Goal: Contribute content

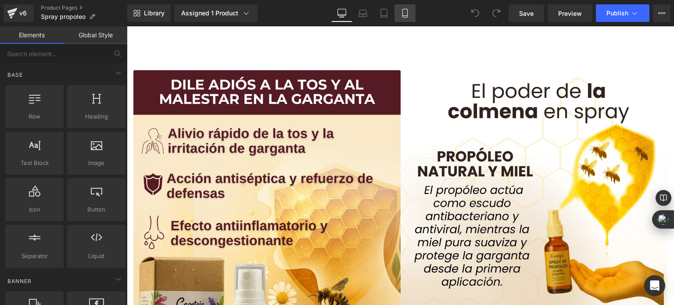
click at [403, 11] on icon at bounding box center [405, 13] width 9 height 9
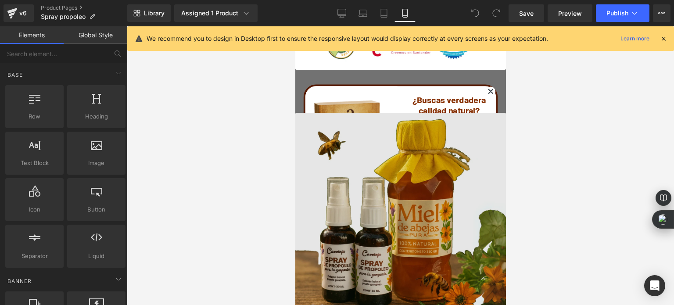
scroll to position [1536, 0]
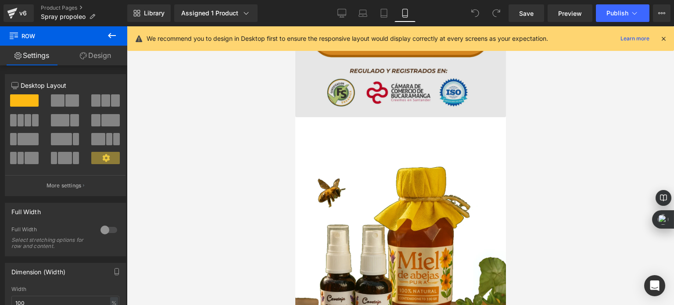
scroll to position [1492, 0]
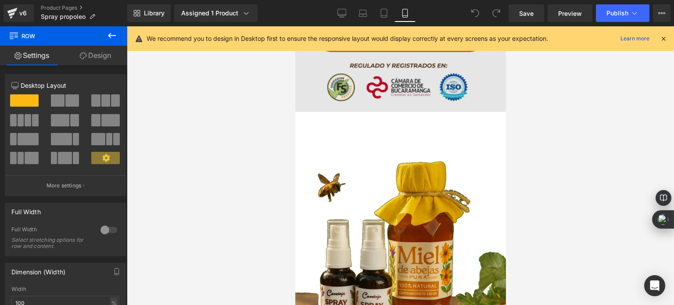
click at [358, 166] on img at bounding box center [400, 265] width 211 height 221
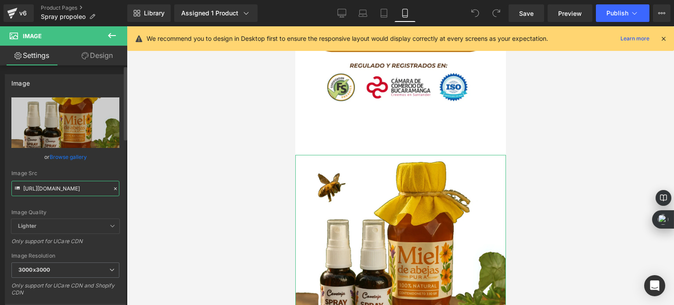
click at [80, 194] on input "[URL][DOMAIN_NAME]" at bounding box center [65, 188] width 108 height 15
paste input "Encabezado_68.webp?v=1759930276"
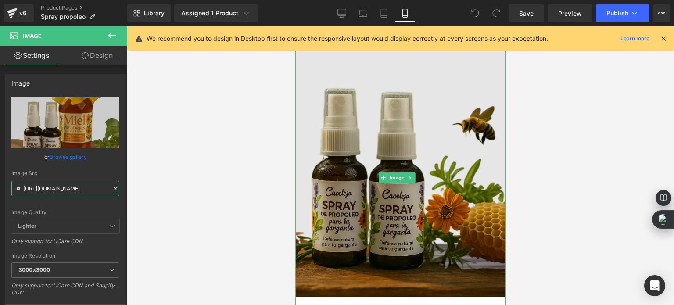
scroll to position [1624, 0]
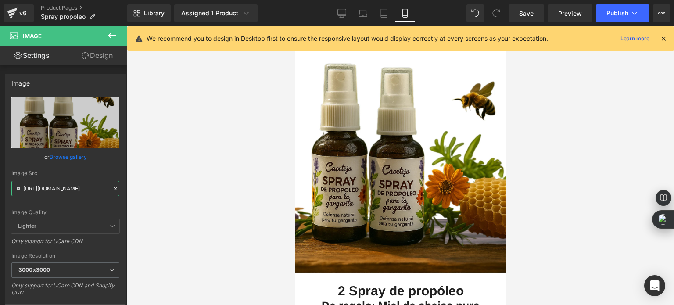
type input "[URL][DOMAIN_NAME]"
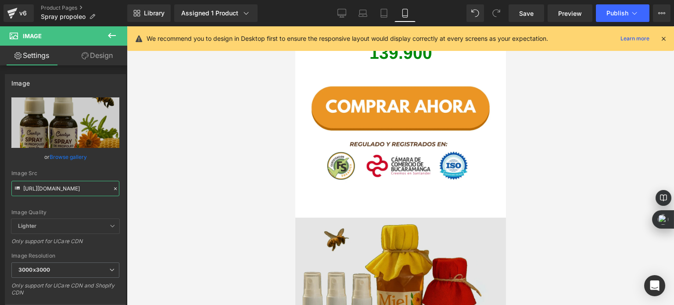
scroll to position [1975, 0]
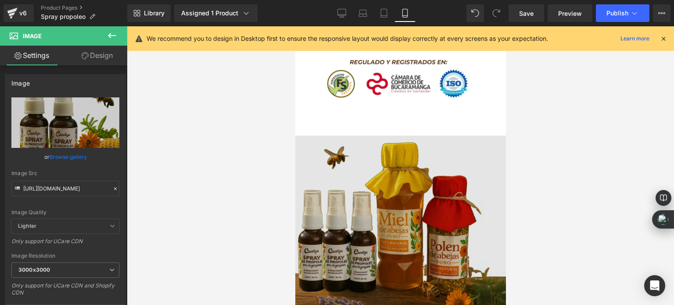
click at [341, 168] on img at bounding box center [400, 239] width 211 height 234
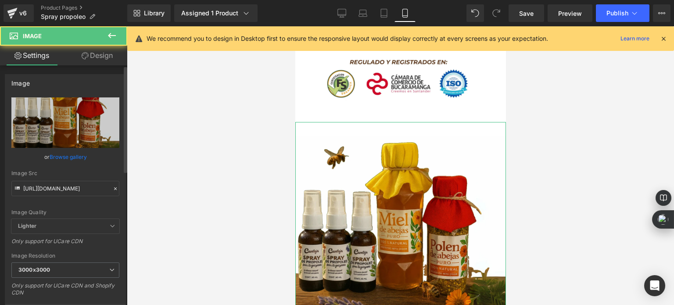
click at [73, 197] on div "Image Quality Lighter Lightest Lighter Lighter Lightest Only support for UCare …" at bounding box center [65, 158] width 108 height 122
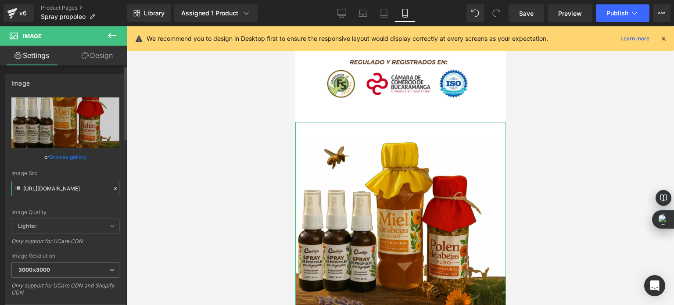
click at [75, 191] on input "[URL][DOMAIN_NAME]" at bounding box center [65, 188] width 108 height 15
paste input "Encabezado_67.webp?v=1759930276"
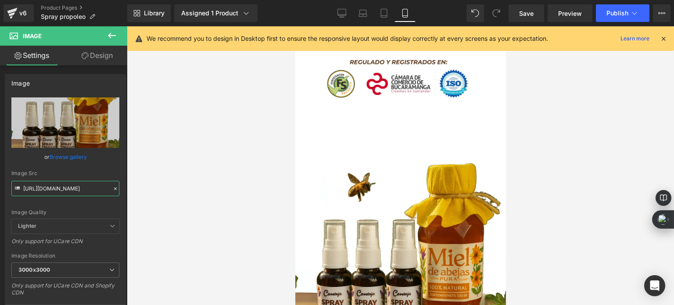
type input "[URL][DOMAIN_NAME]"
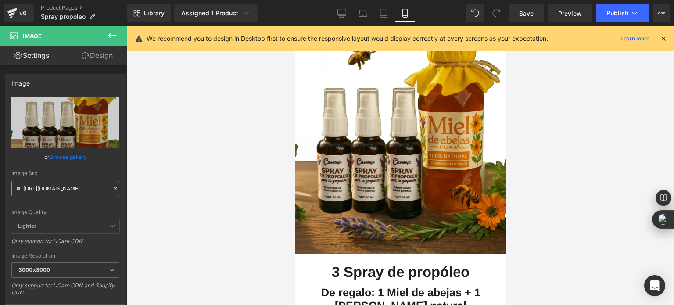
scroll to position [2150, 0]
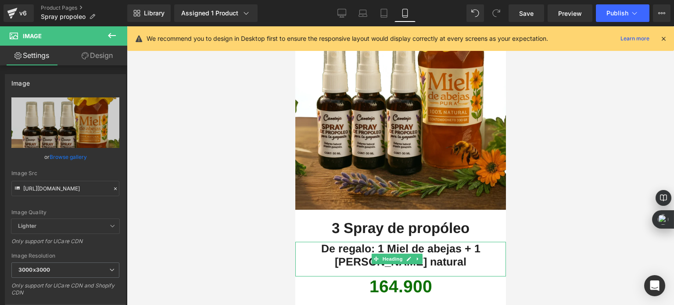
click at [419, 242] on span "De regalo: 1 Miel de abejas + 1 [PERSON_NAME] natural" at bounding box center [400, 254] width 159 height 25
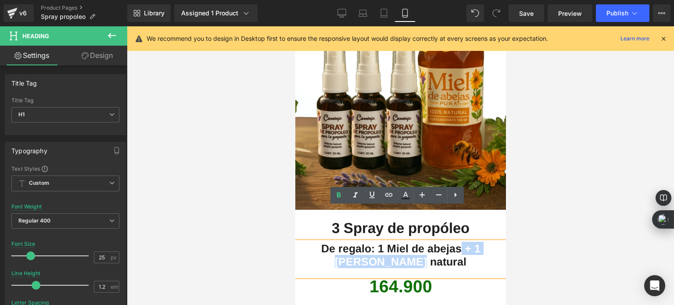
drag, startPoint x: 442, startPoint y: 214, endPoint x: 447, endPoint y: 227, distance: 14.6
click at [447, 242] on h1 "De regalo: 1 Miel de abejas + 1 [PERSON_NAME] natural" at bounding box center [400, 255] width 211 height 26
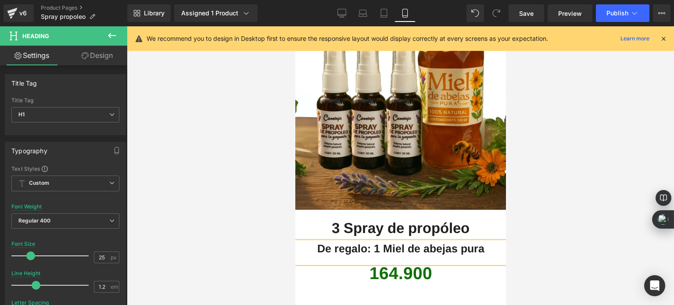
click at [239, 154] on div at bounding box center [400, 165] width 547 height 279
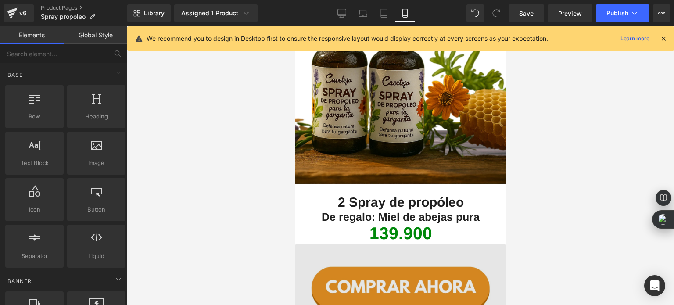
scroll to position [1711, 0]
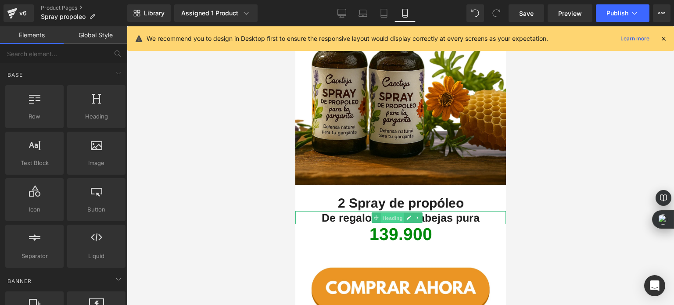
click at [392, 213] on span "Heading" at bounding box center [392, 218] width 24 height 11
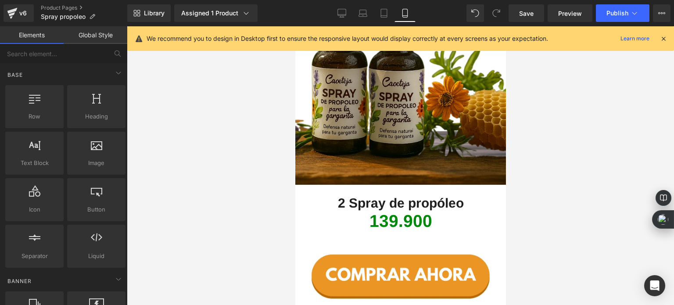
click at [226, 182] on div at bounding box center [400, 165] width 547 height 279
click at [344, 211] on h1 "139.900" at bounding box center [400, 221] width 211 height 21
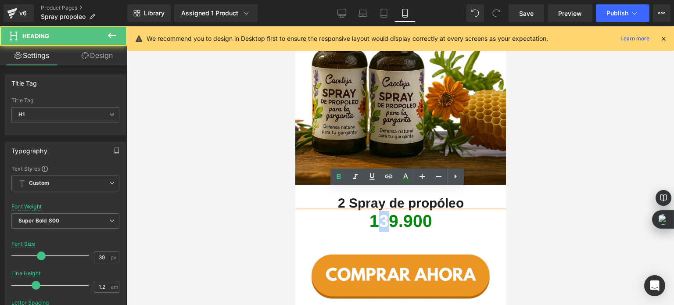
click at [379, 211] on b "139.900" at bounding box center [400, 220] width 63 height 19
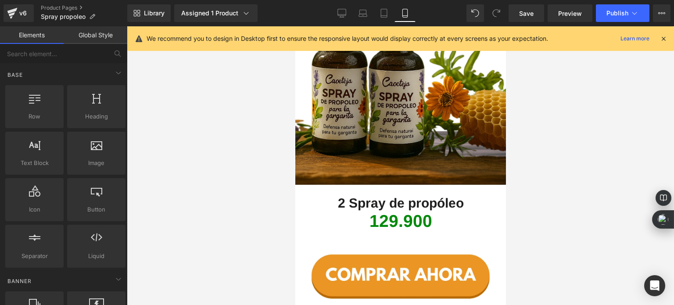
click at [230, 178] on div at bounding box center [400, 165] width 547 height 279
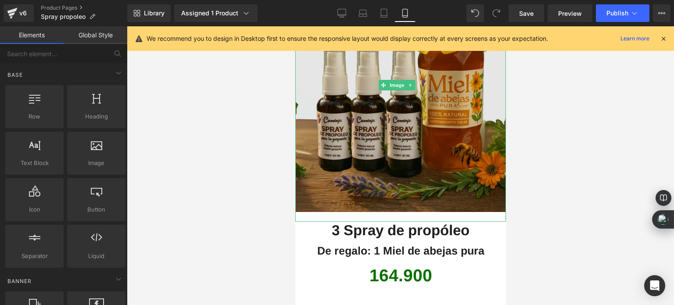
scroll to position [2150, 0]
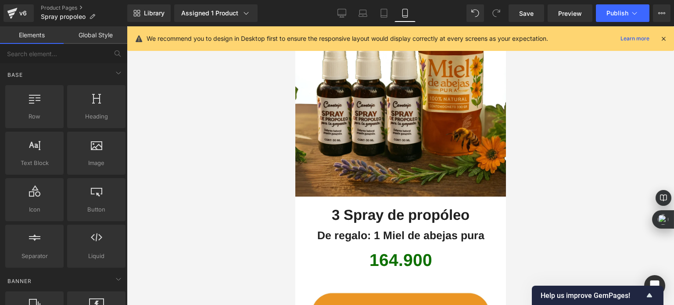
click at [245, 141] on div at bounding box center [400, 165] width 547 height 279
click at [386, 259] on span "Heading" at bounding box center [392, 264] width 24 height 11
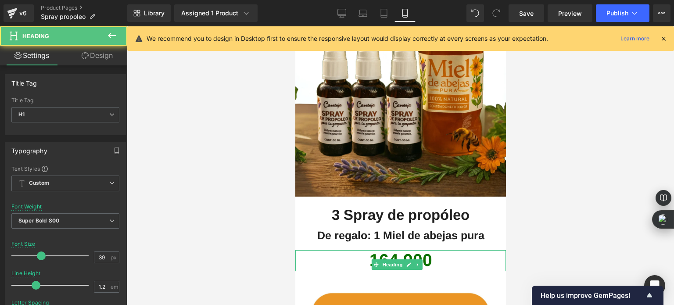
click at [383, 251] on b "164.900" at bounding box center [400, 260] width 63 height 19
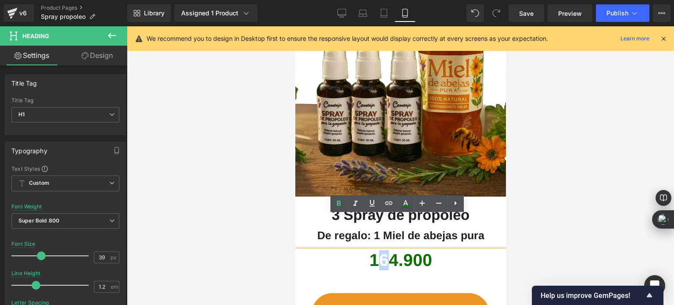
click at [378, 251] on b "164.900" at bounding box center [400, 260] width 63 height 19
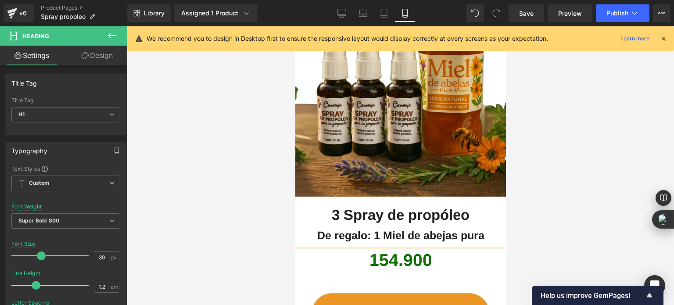
click at [232, 173] on div at bounding box center [400, 165] width 547 height 279
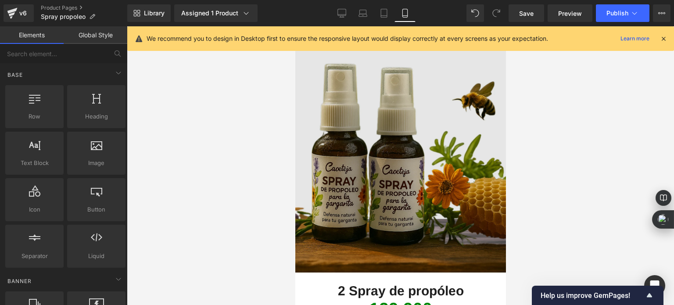
scroll to position [1316, 0]
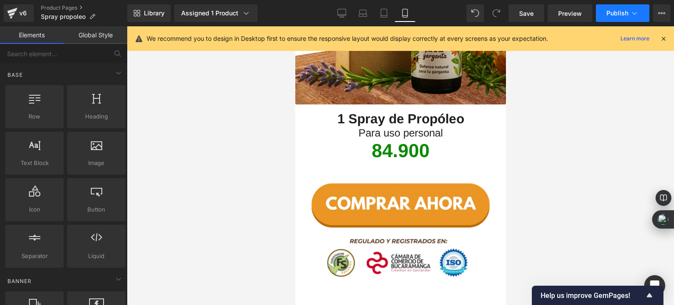
click at [613, 15] on span "Publish" at bounding box center [617, 13] width 22 height 7
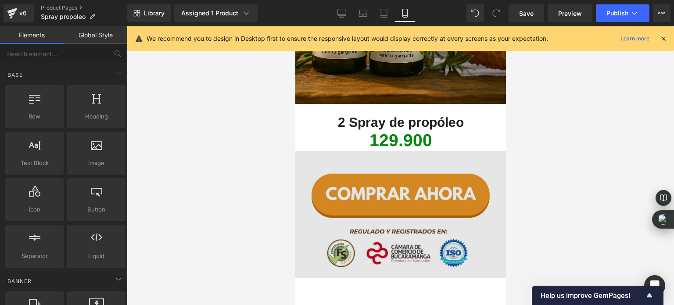
scroll to position [1755, 0]
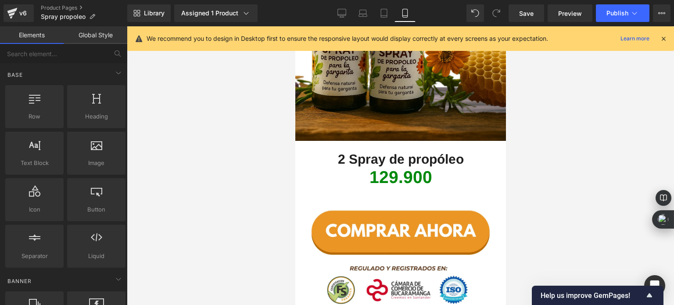
click at [386, 167] on div "129.900 Heading" at bounding box center [400, 177] width 211 height 21
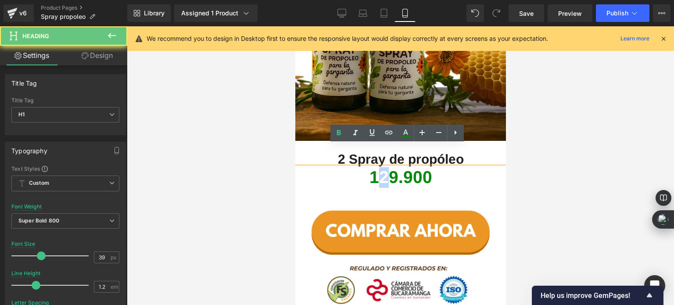
click at [379, 168] on b "129.900" at bounding box center [400, 177] width 63 height 19
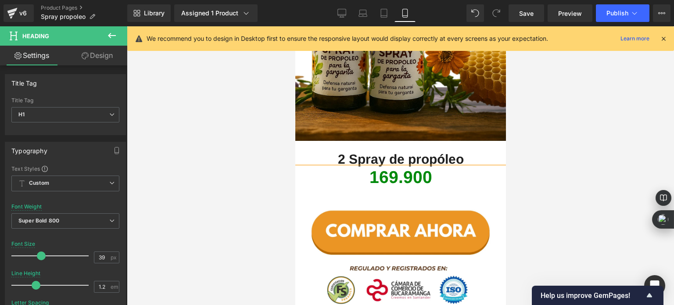
click at [268, 114] on div at bounding box center [400, 165] width 547 height 279
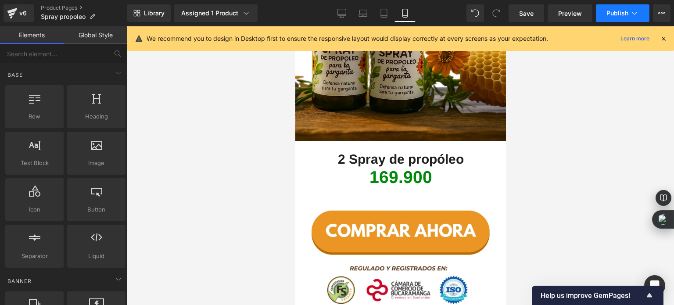
click at [609, 14] on span "Publish" at bounding box center [617, 13] width 22 height 7
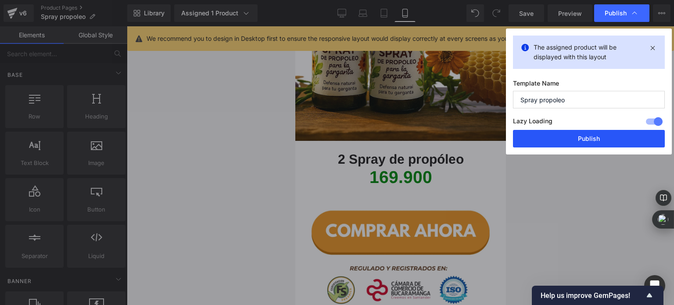
click at [579, 147] on button "Publish" at bounding box center [589, 139] width 152 height 18
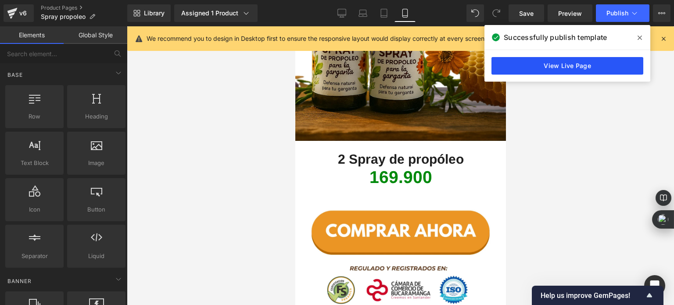
click at [575, 68] on link "View Live Page" at bounding box center [567, 66] width 152 height 18
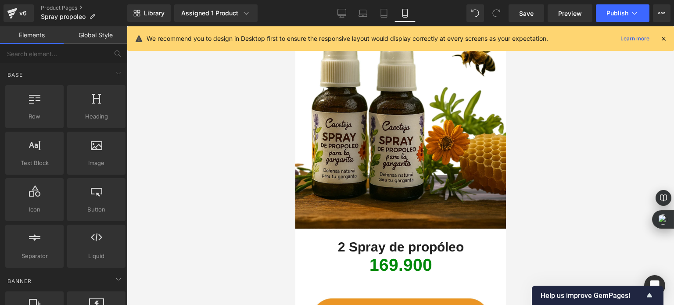
scroll to position [1799, 0]
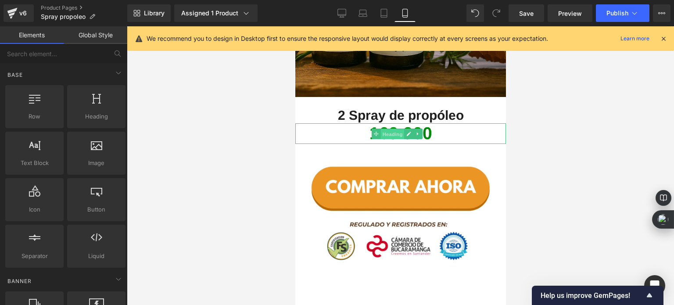
click at [383, 129] on span "Heading" at bounding box center [392, 134] width 24 height 11
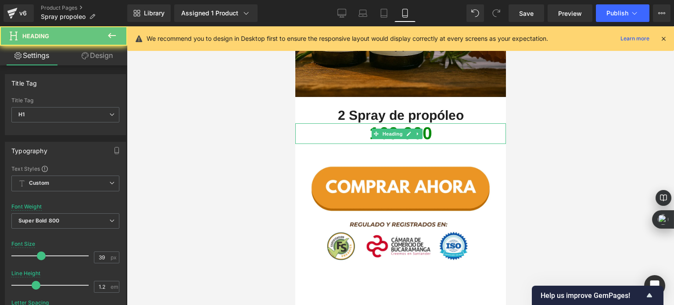
click at [380, 124] on b "169.900" at bounding box center [400, 133] width 63 height 19
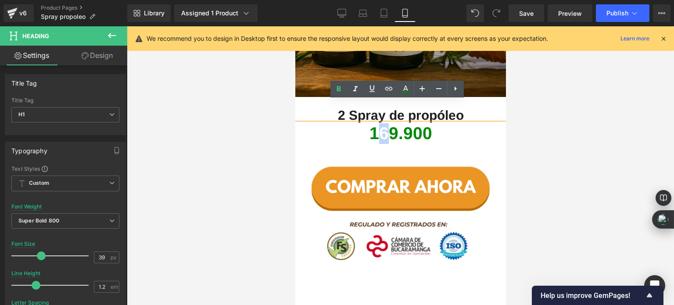
click at [381, 124] on b "169.900" at bounding box center [400, 133] width 63 height 19
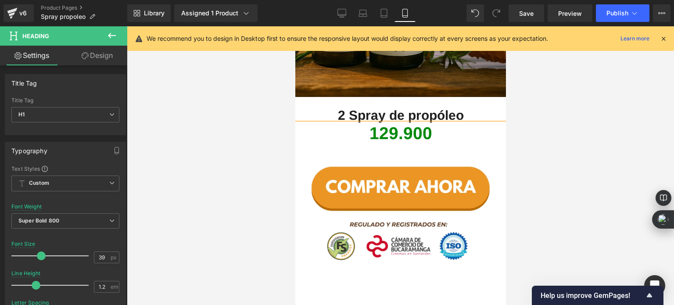
click at [252, 129] on div at bounding box center [400, 165] width 547 height 279
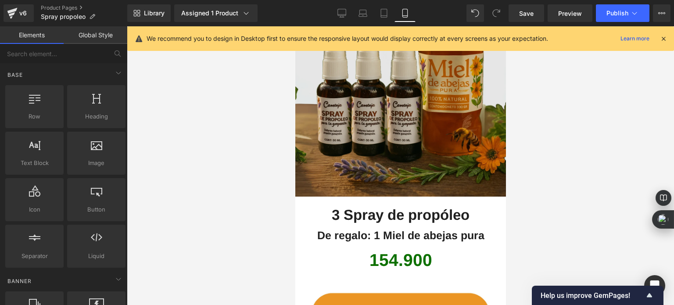
scroll to position [2238, 0]
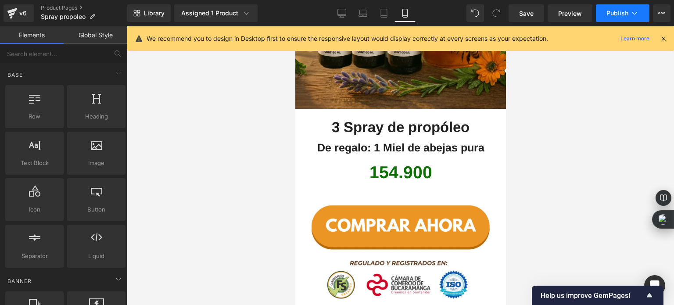
click at [609, 12] on span "Publish" at bounding box center [617, 13] width 22 height 7
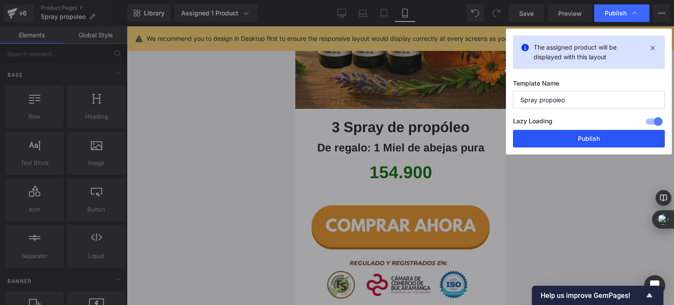
click at [570, 139] on button "Publish" at bounding box center [589, 139] width 152 height 18
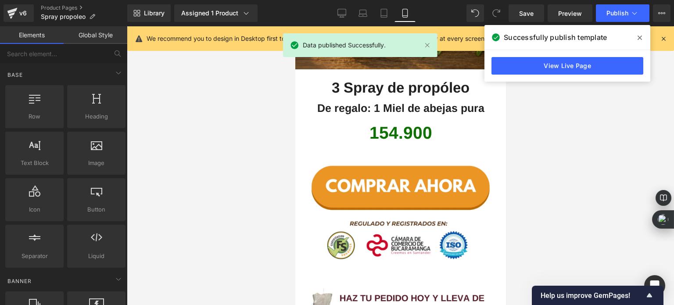
scroll to position [2282, 0]
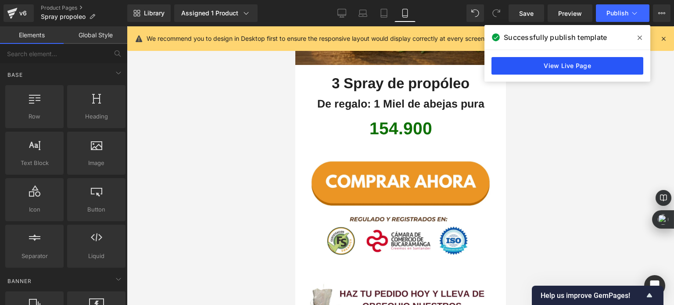
click at [537, 70] on link "View Live Page" at bounding box center [567, 66] width 152 height 18
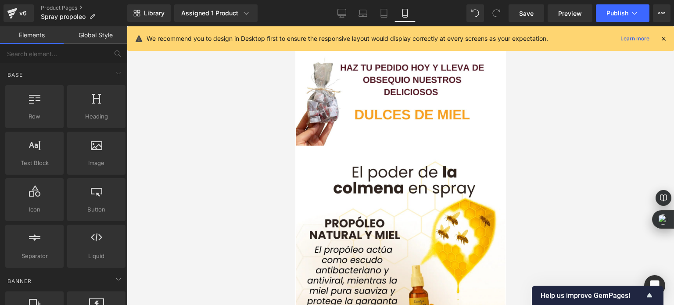
scroll to position [527, 0]
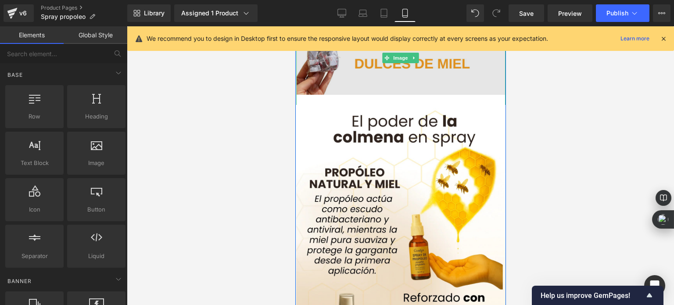
click at [383, 75] on img at bounding box center [400, 58] width 209 height 120
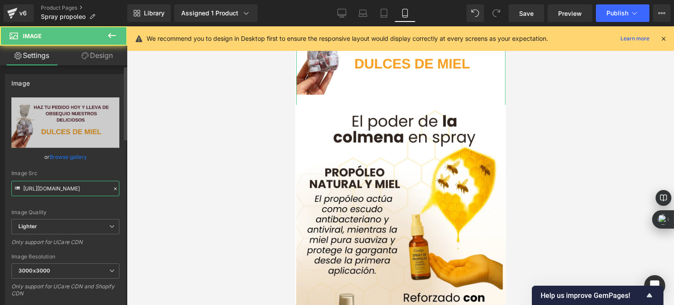
click at [77, 189] on input "[URL][DOMAIN_NAME]" at bounding box center [65, 188] width 108 height 15
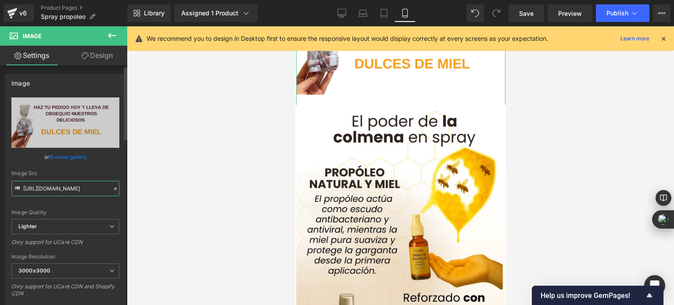
click at [77, 189] on input "[URL][DOMAIN_NAME]" at bounding box center [65, 188] width 108 height 15
paste input "[DOMAIN_NAME][URL]"
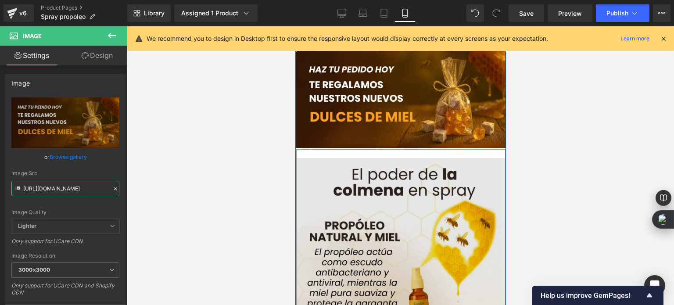
type input "[URL][DOMAIN_NAME]"
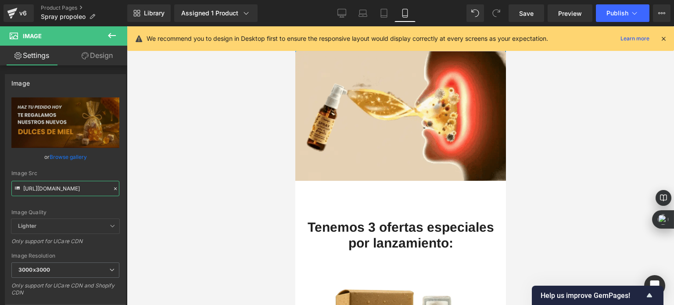
scroll to position [1053, 0]
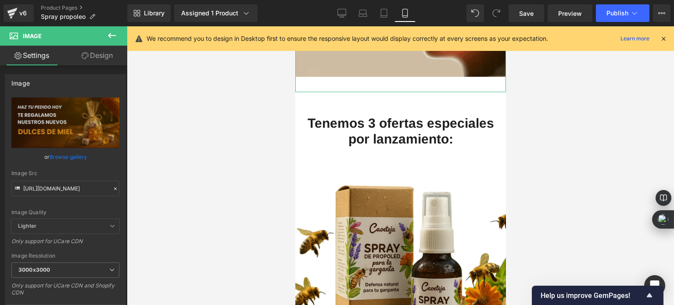
click at [360, 52] on img at bounding box center [400, 19] width 211 height 145
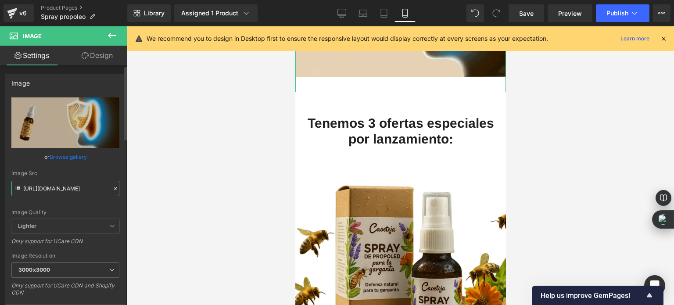
click at [68, 184] on input "[URL][DOMAIN_NAME]" at bounding box center [65, 188] width 108 height 15
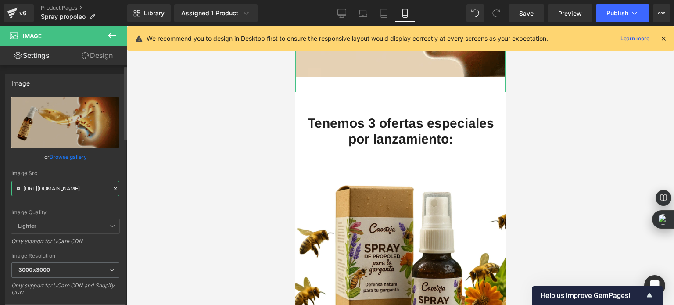
click at [69, 184] on input "[URL][DOMAIN_NAME]" at bounding box center [65, 188] width 108 height 15
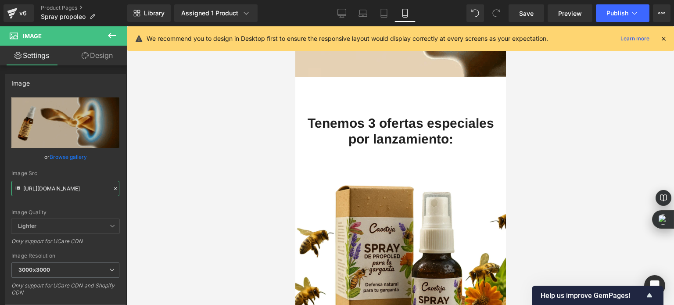
paste input "HAZ_TU_PEDIDO_HOY_Y_LLEVA_DE_OBSEQUIO_NUESTROS_DELICIOSOS_5_1.webp?v=1757217800"
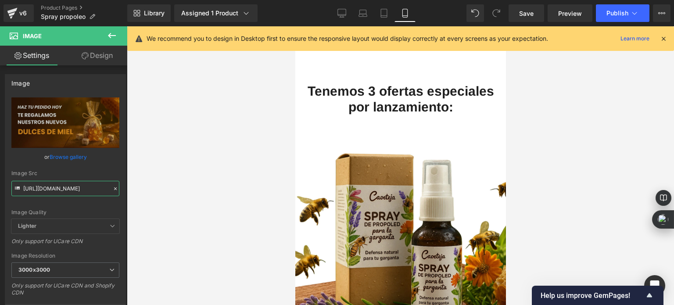
type input "[URL][DOMAIN_NAME]"
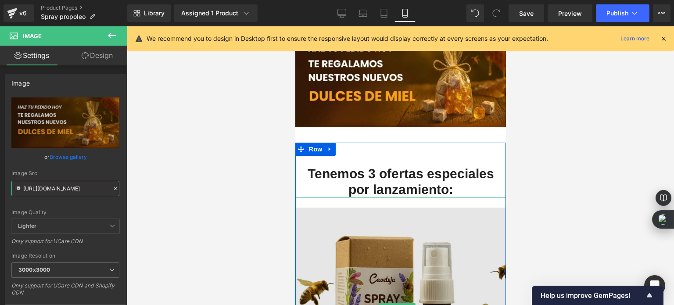
scroll to position [878, 0]
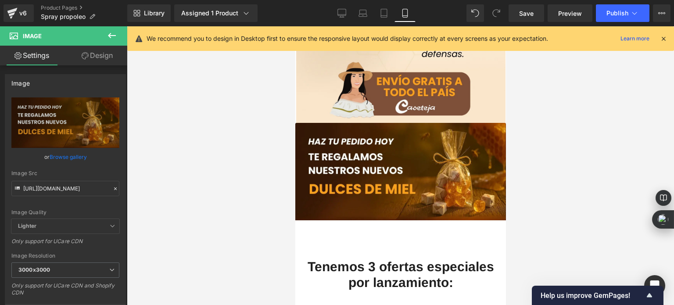
click at [231, 151] on div at bounding box center [400, 165] width 547 height 279
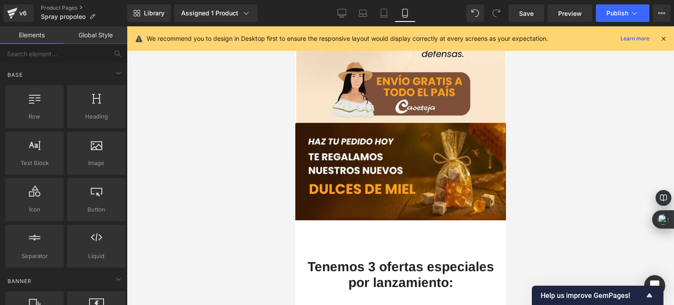
scroll to position [0, 0]
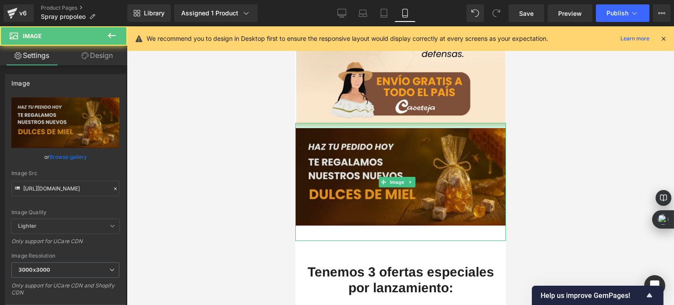
drag, startPoint x: 409, startPoint y: 123, endPoint x: 409, endPoint y: 129, distance: 6.1
click at [409, 129] on div "Image" at bounding box center [400, 182] width 211 height 118
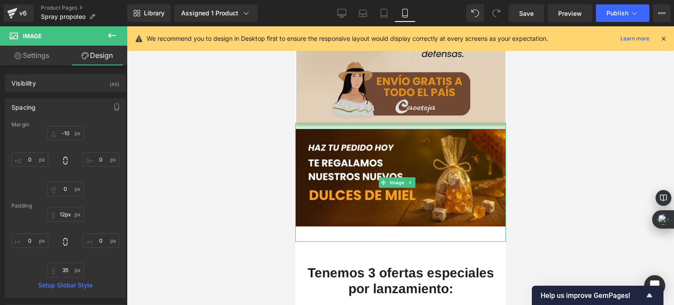
type input "0px"
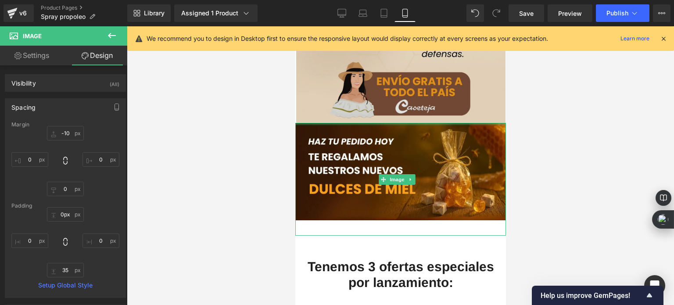
drag, startPoint x: 399, startPoint y: 128, endPoint x: 399, endPoint y: 121, distance: 7.0
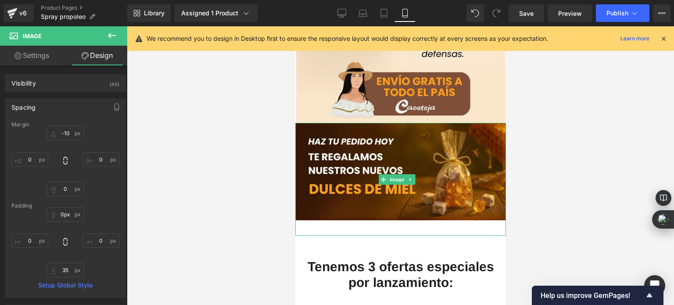
click at [246, 143] on div at bounding box center [400, 165] width 547 height 279
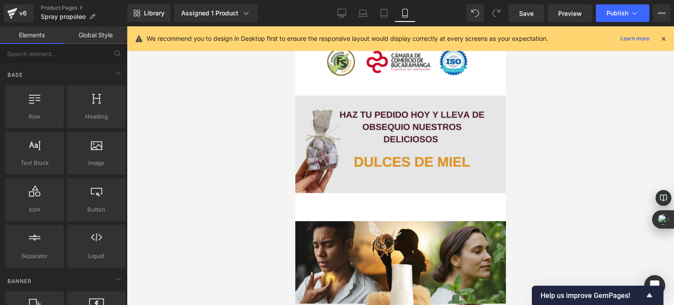
scroll to position [2326, 0]
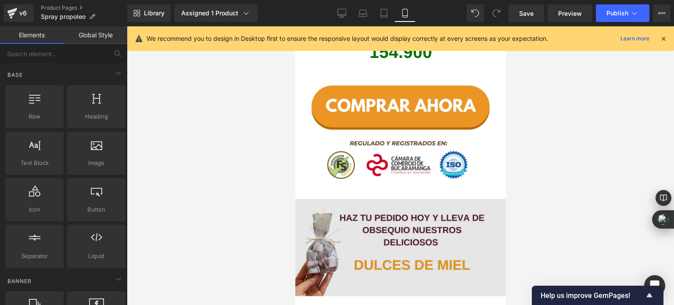
click at [378, 191] on img at bounding box center [400, 238] width 211 height 115
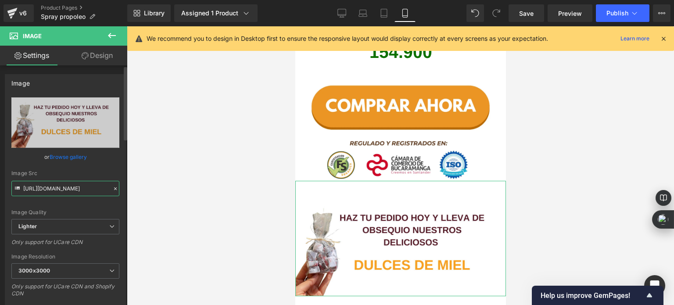
click at [71, 190] on input "[URL][DOMAIN_NAME]" at bounding box center [65, 188] width 108 height 15
paste input "[DOMAIN_NAME][URL]"
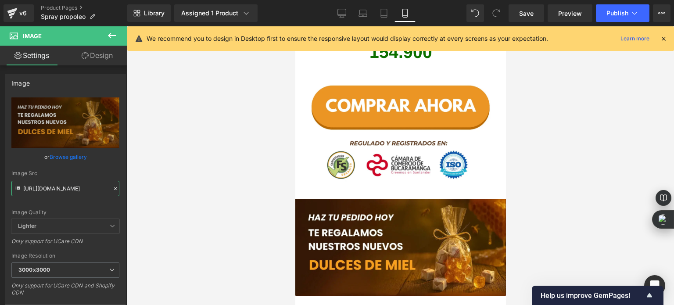
type input "[URL][DOMAIN_NAME]"
click at [224, 186] on div at bounding box center [400, 165] width 547 height 279
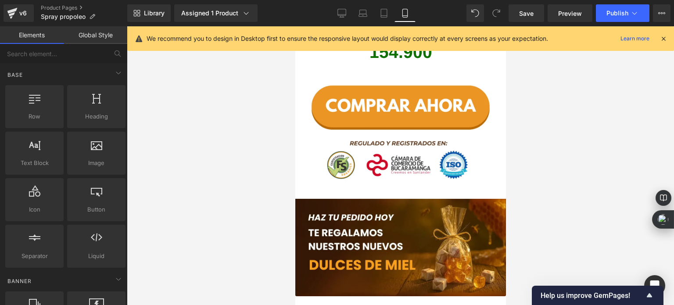
scroll to position [0, 0]
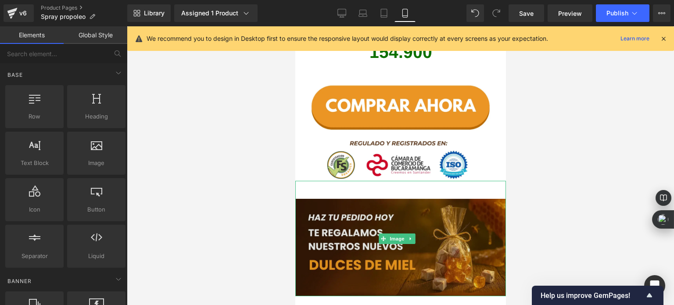
click at [346, 182] on img at bounding box center [400, 238] width 211 height 115
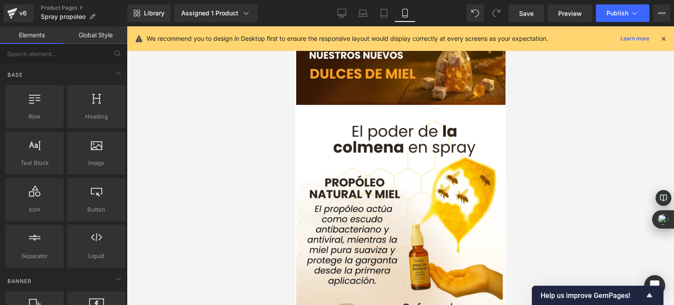
scroll to position [509, 0]
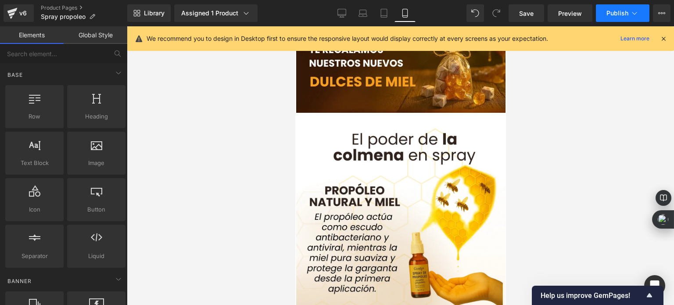
click at [624, 16] on span "Publish" at bounding box center [617, 13] width 22 height 7
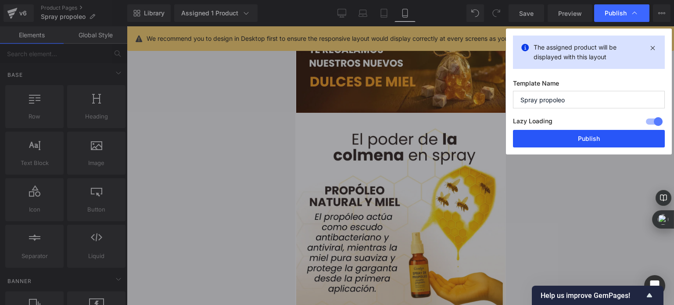
drag, startPoint x: 575, startPoint y: 135, endPoint x: 146, endPoint y: 167, distance: 430.3
click at [575, 135] on button "Publish" at bounding box center [589, 139] width 152 height 18
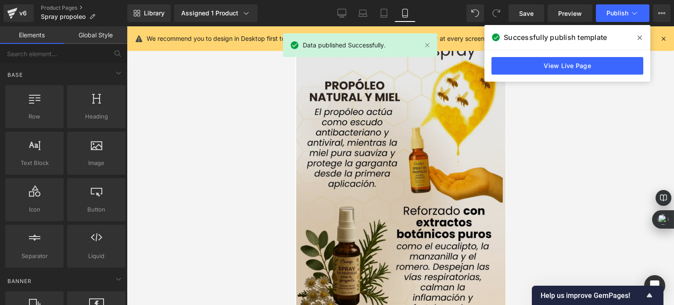
scroll to position [614, 0]
